Goal: Information Seeking & Learning: Learn about a topic

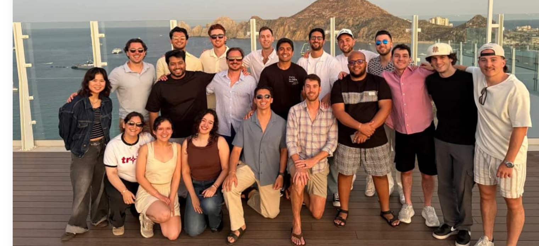
scroll to position [79, 0]
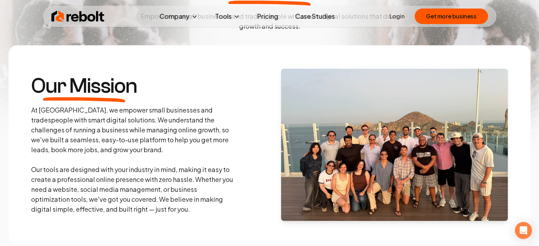
scroll to position [106, 0]
